Goal: Find specific page/section: Find specific page/section

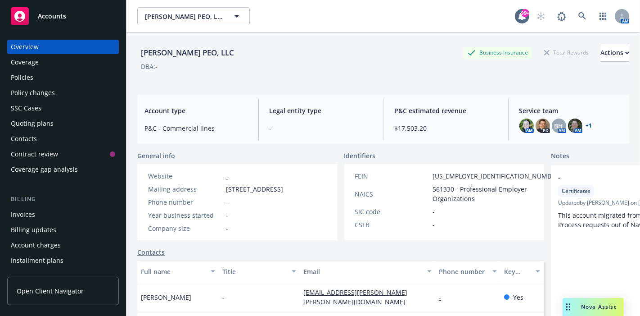
scroll to position [185, 0]
